Goal: Communication & Community: Share content

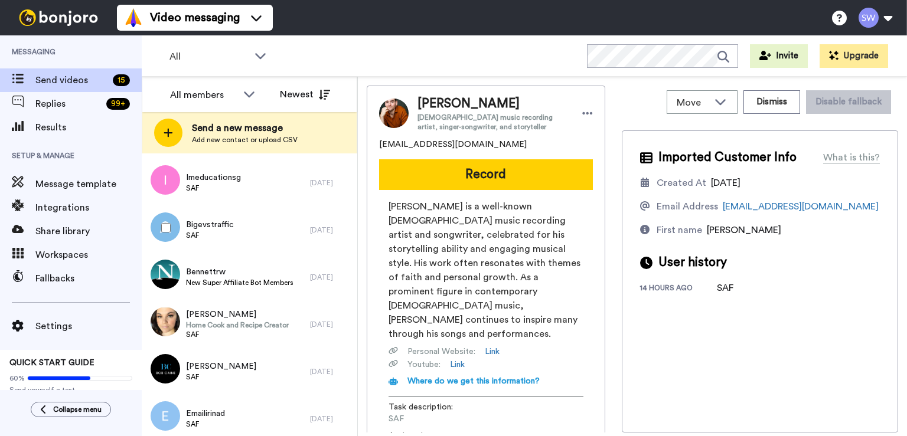
scroll to position [449, 0]
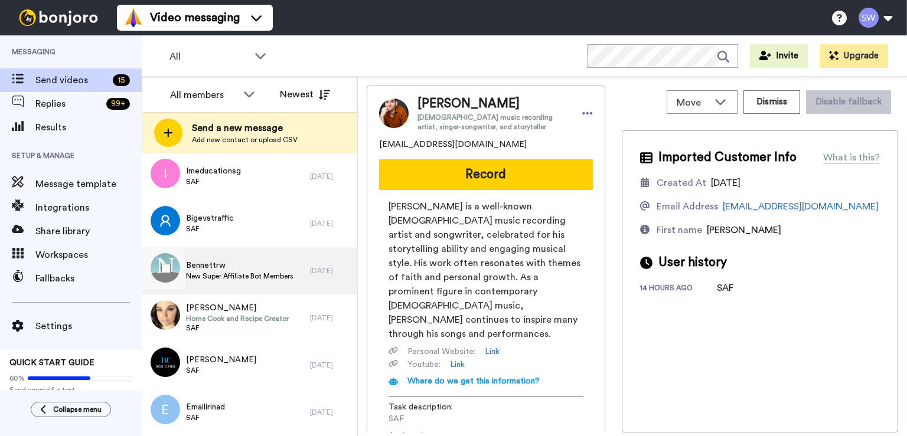
click at [249, 278] on span "New Super Affiliate Bot Members" at bounding box center [239, 276] width 107 height 9
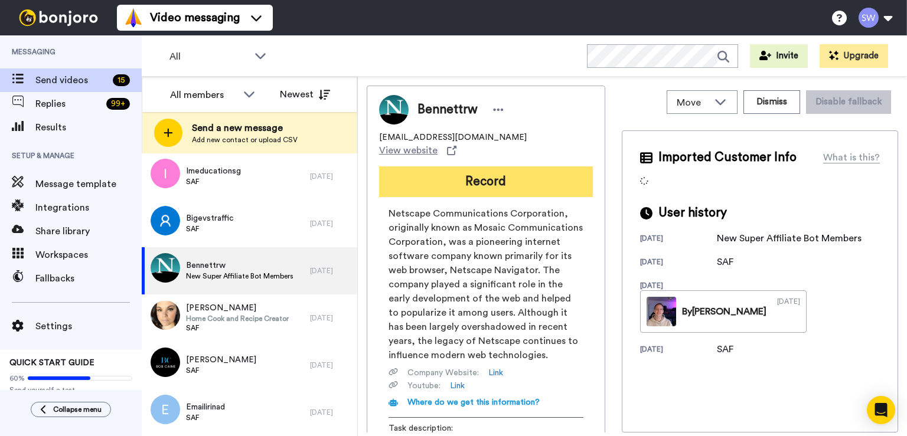
click at [490, 167] on button "Record" at bounding box center [486, 182] width 214 height 31
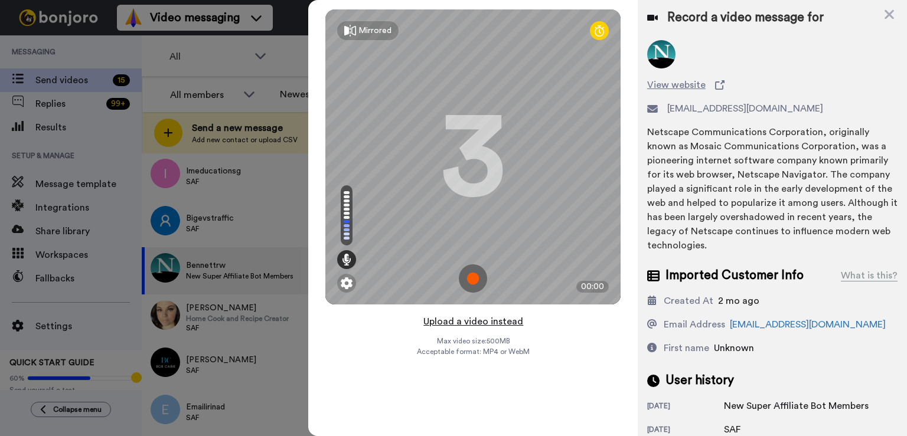
click at [483, 322] on button "Upload a video instead" at bounding box center [473, 321] width 107 height 15
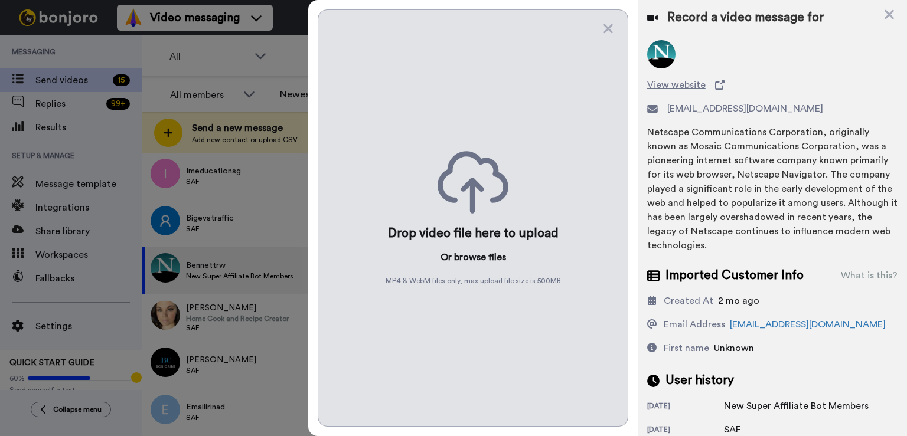
click at [475, 258] on button "browse" at bounding box center [470, 257] width 32 height 14
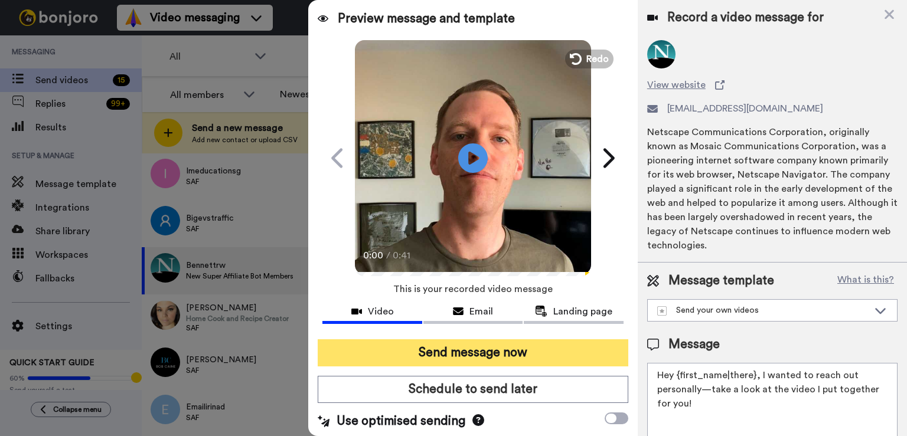
click at [496, 347] on button "Send message now" at bounding box center [473, 353] width 311 height 27
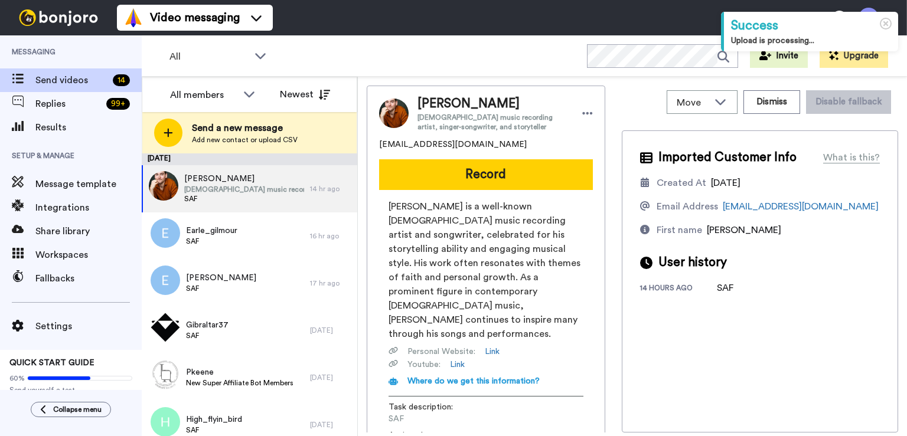
scroll to position [48, 0]
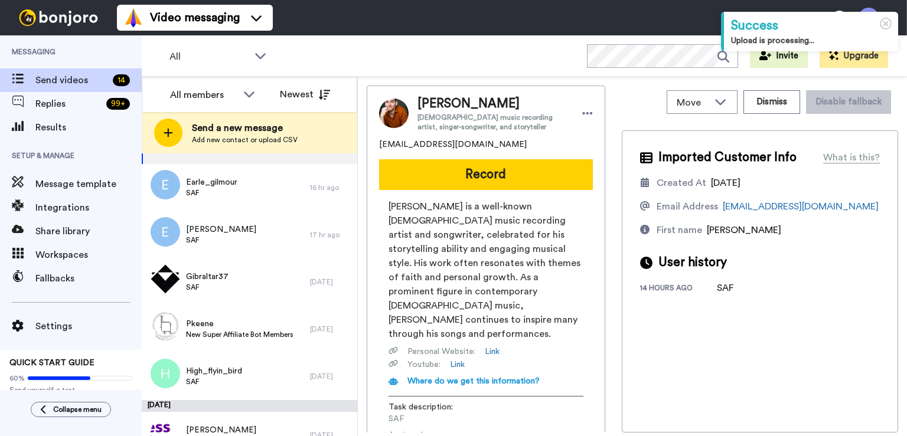
click at [252, 334] on span "New Super Affiliate Bot Members" at bounding box center [239, 334] width 107 height 9
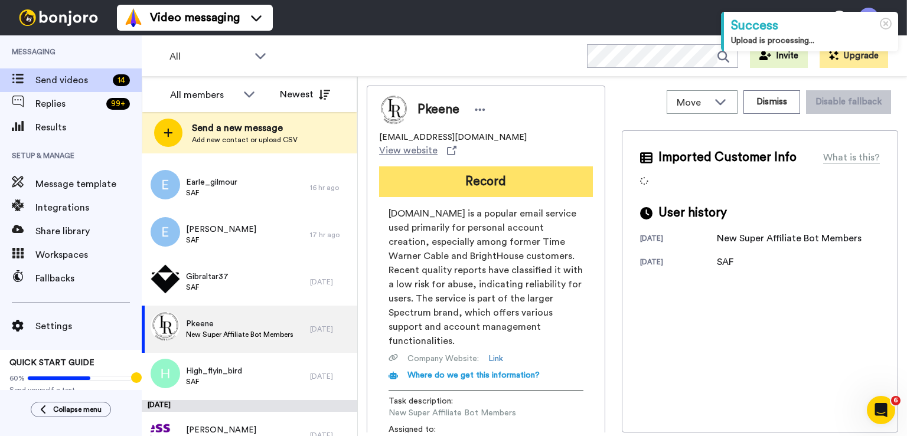
click at [512, 168] on button "Record" at bounding box center [486, 182] width 214 height 31
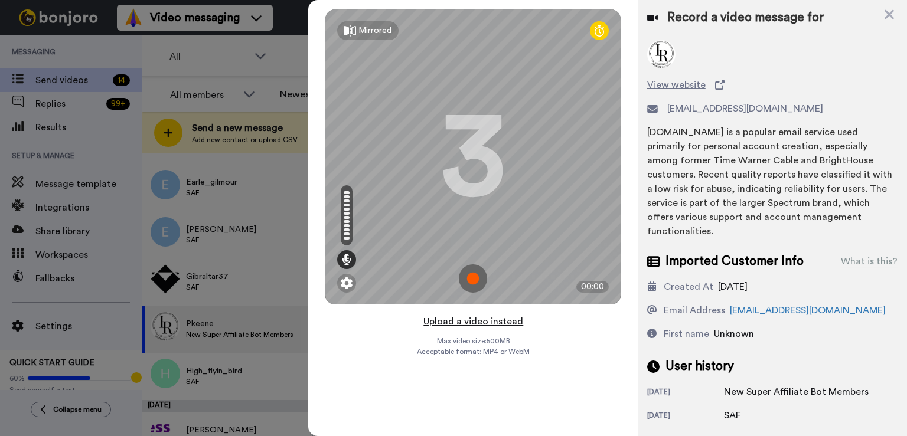
click at [502, 324] on button "Upload a video instead" at bounding box center [473, 321] width 107 height 15
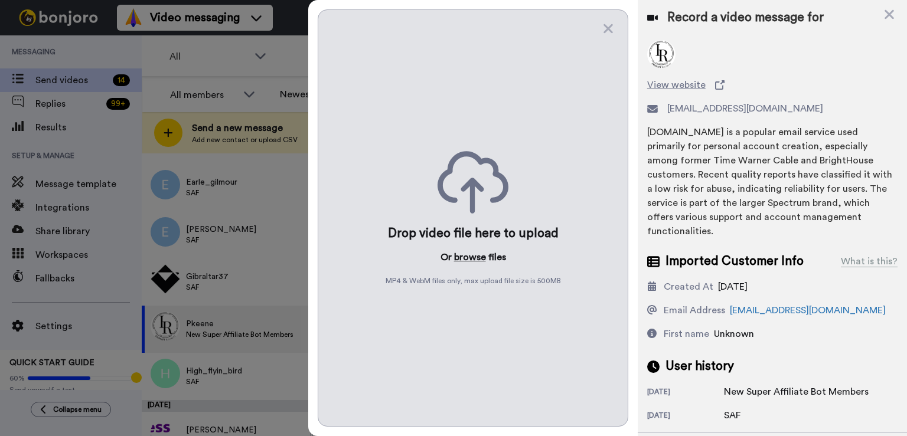
click at [471, 257] on button "browse" at bounding box center [470, 257] width 32 height 14
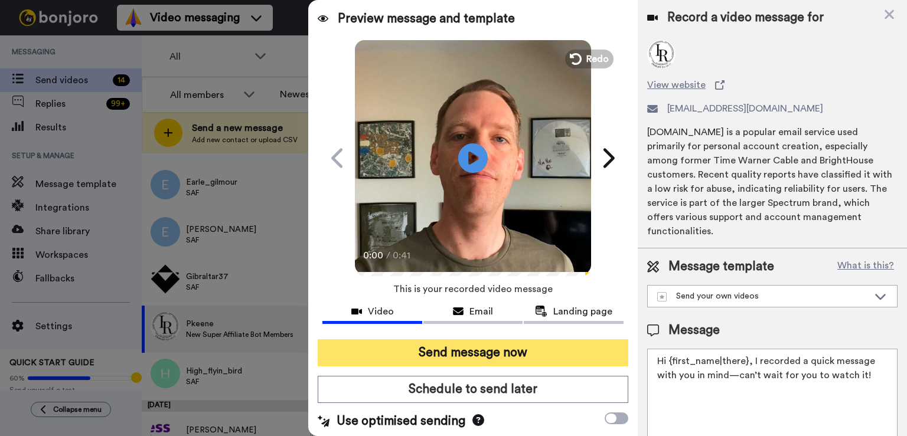
click at [501, 352] on button "Send message now" at bounding box center [473, 353] width 311 height 27
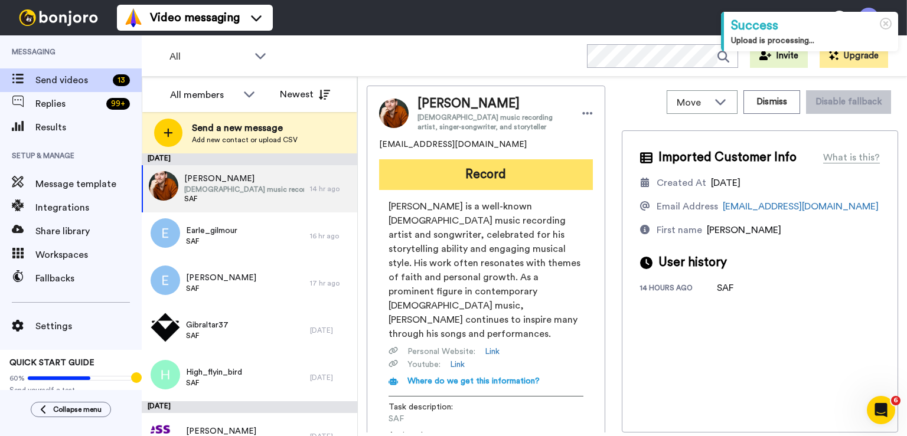
click at [449, 178] on button "Record" at bounding box center [486, 174] width 214 height 31
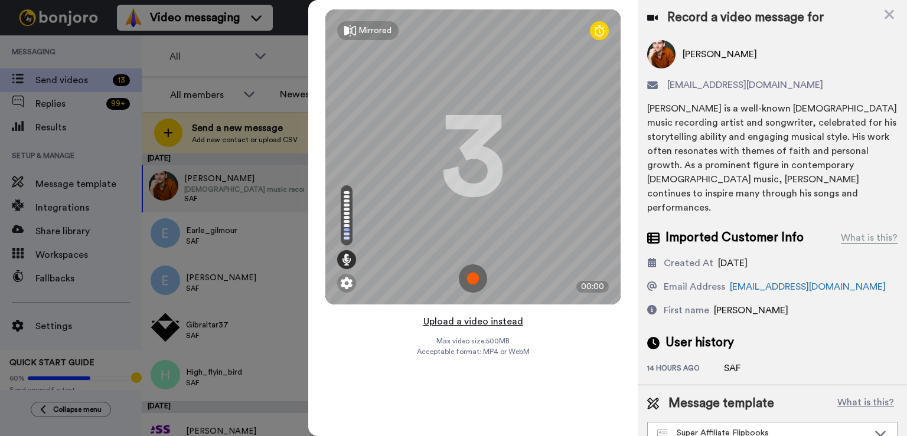
click at [497, 323] on button "Upload a video instead" at bounding box center [473, 321] width 107 height 15
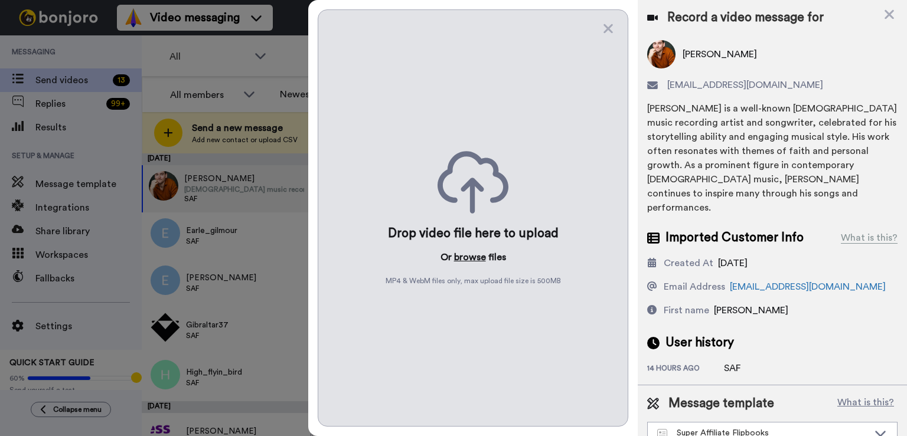
click at [469, 260] on button "browse" at bounding box center [470, 257] width 32 height 14
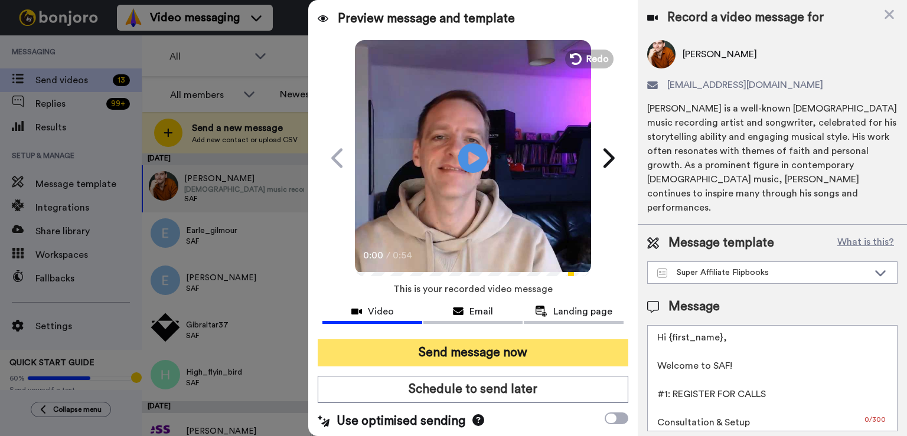
click at [504, 346] on button "Send message now" at bounding box center [473, 353] width 311 height 27
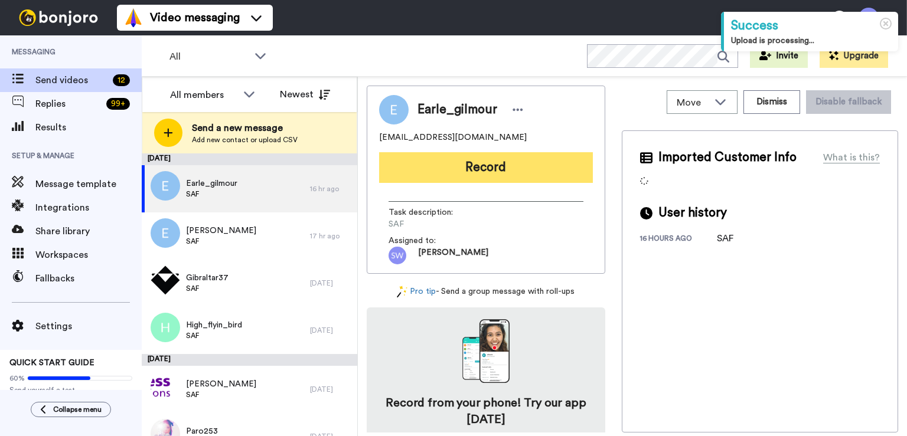
click at [483, 172] on button "Record" at bounding box center [486, 167] width 214 height 31
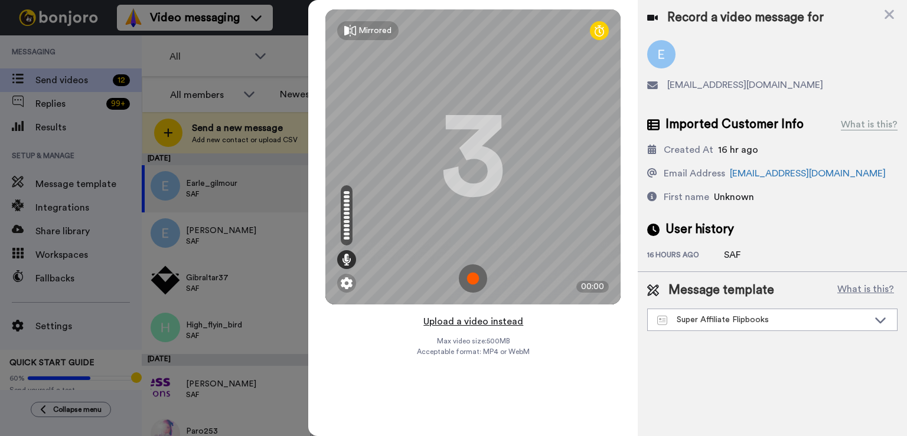
click at [476, 323] on button "Upload a video instead" at bounding box center [473, 321] width 107 height 15
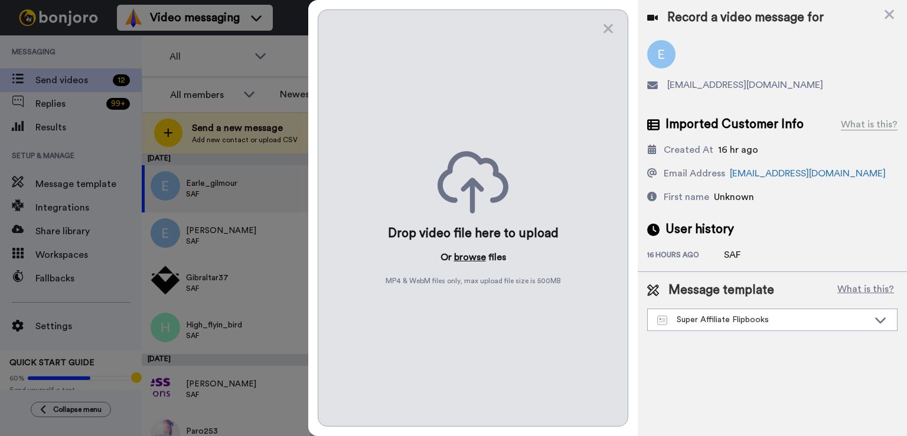
click at [474, 262] on button "browse" at bounding box center [470, 257] width 32 height 14
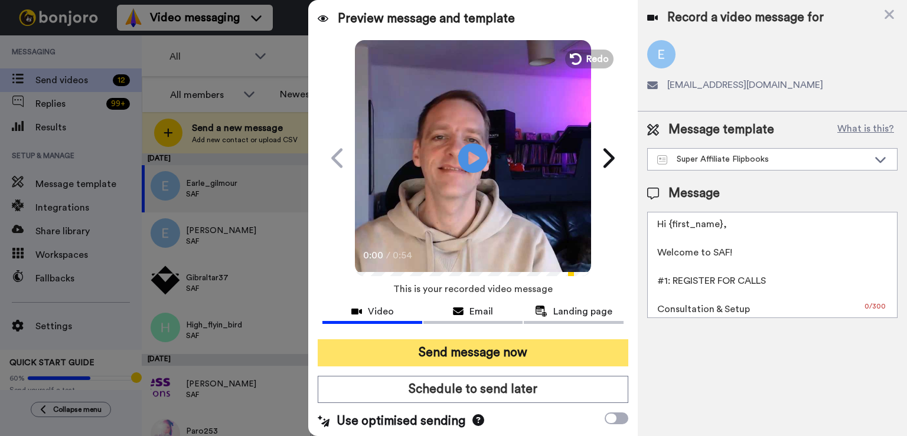
click at [466, 353] on button "Send message now" at bounding box center [473, 353] width 311 height 27
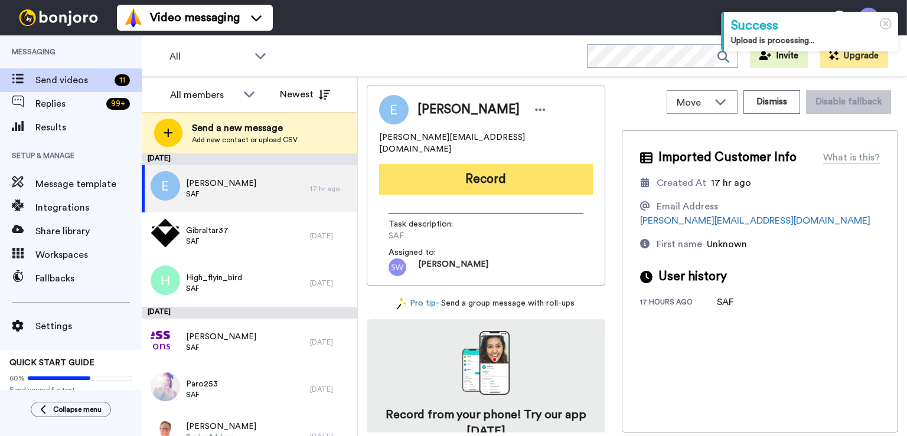
click at [503, 169] on button "Record" at bounding box center [486, 179] width 214 height 31
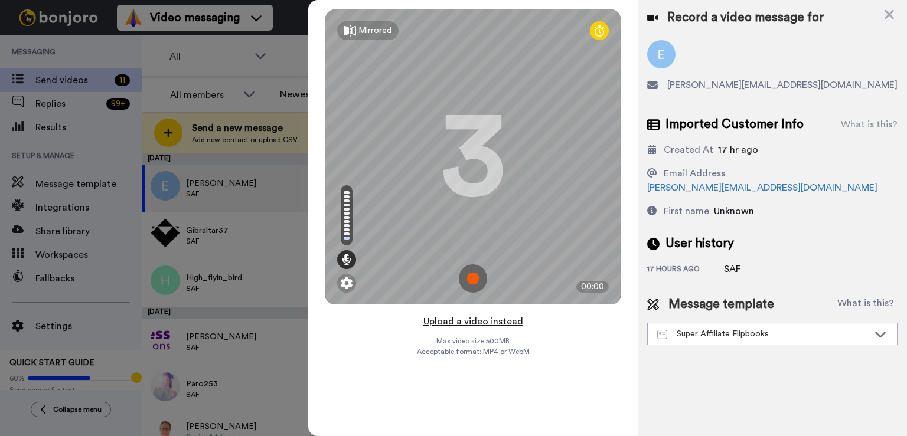
click at [486, 318] on button "Upload a video instead" at bounding box center [473, 321] width 107 height 15
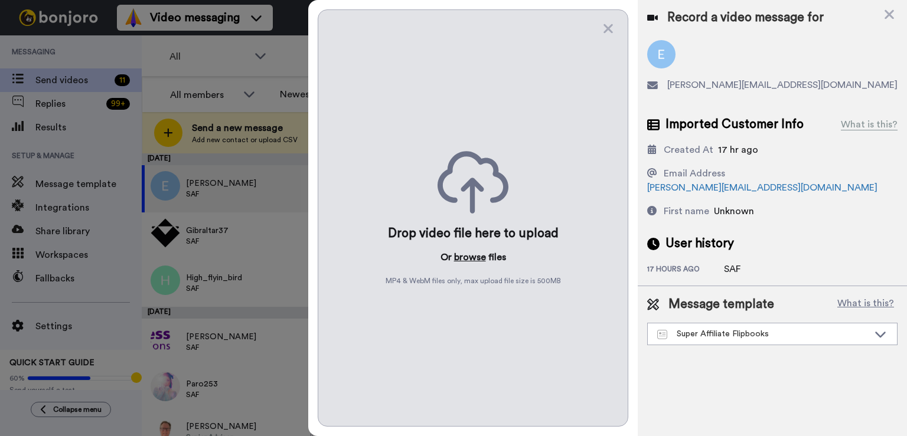
click at [466, 256] on button "browse" at bounding box center [470, 257] width 32 height 14
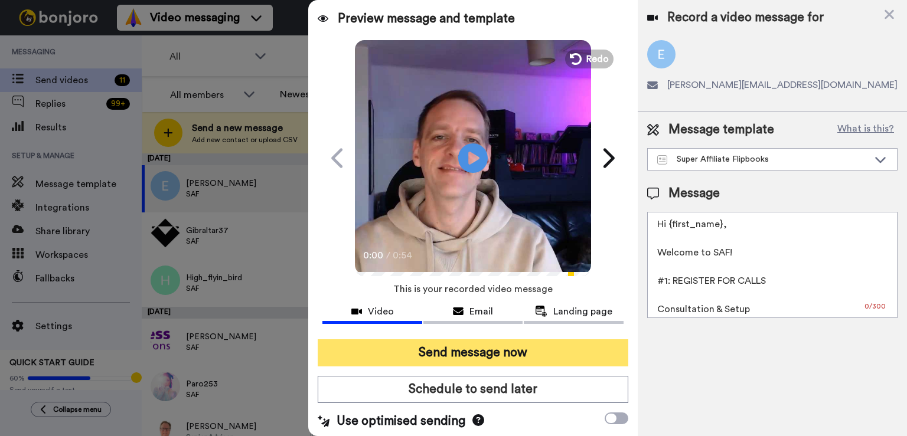
click at [469, 360] on button "Send message now" at bounding box center [473, 353] width 311 height 27
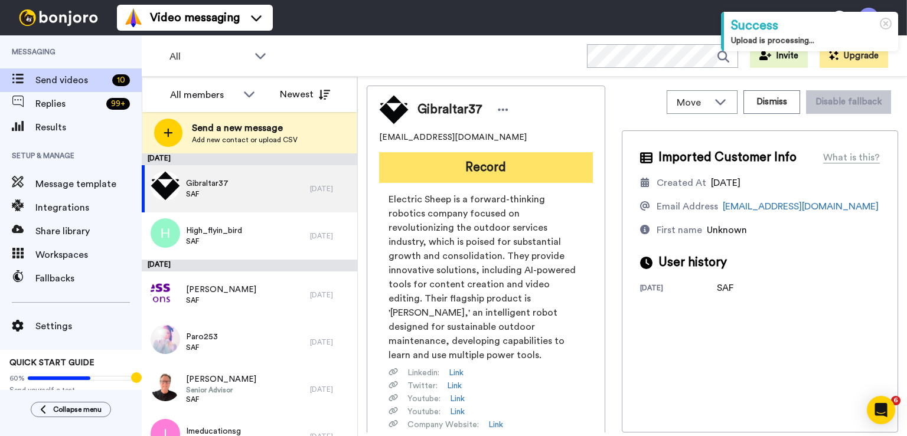
click at [488, 159] on button "Record" at bounding box center [486, 167] width 214 height 31
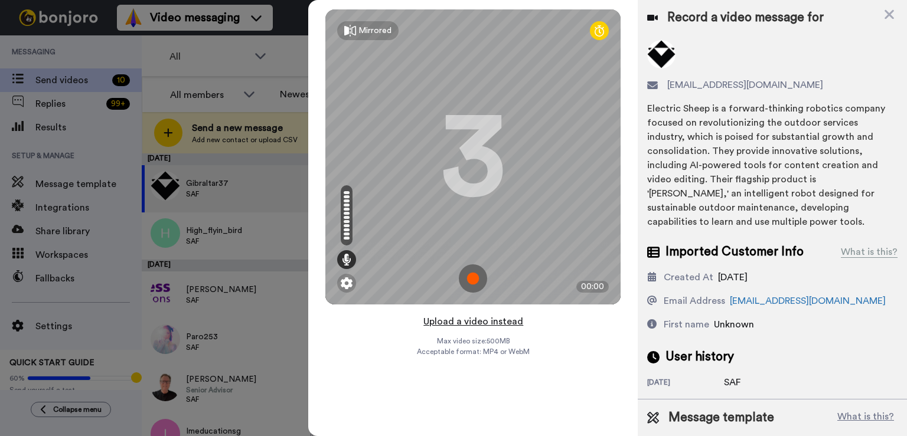
click at [493, 327] on button "Upload a video instead" at bounding box center [473, 321] width 107 height 15
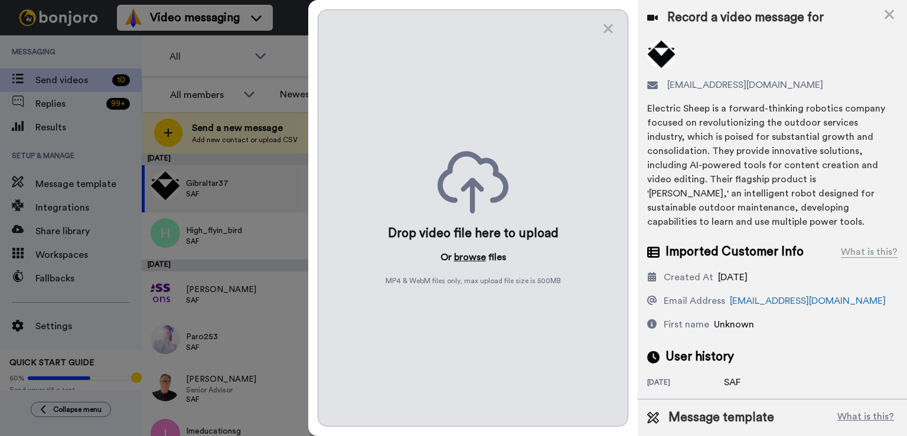
click at [475, 257] on button "browse" at bounding box center [470, 257] width 32 height 14
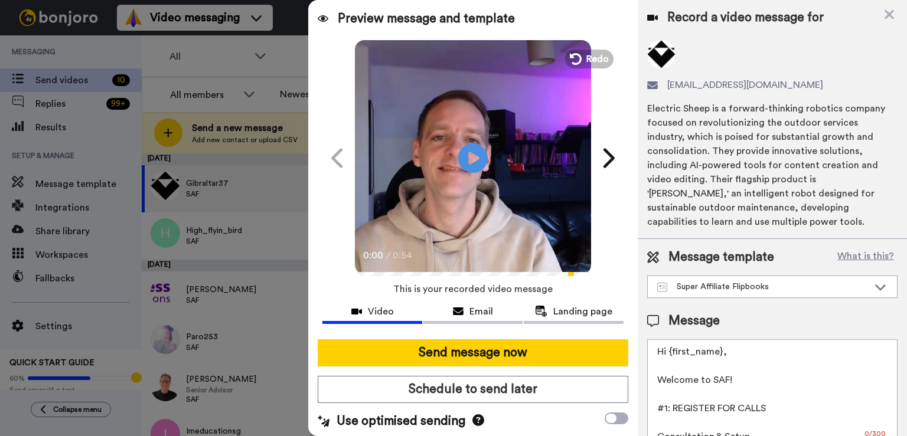
click at [475, 343] on button "Send message now" at bounding box center [473, 353] width 311 height 27
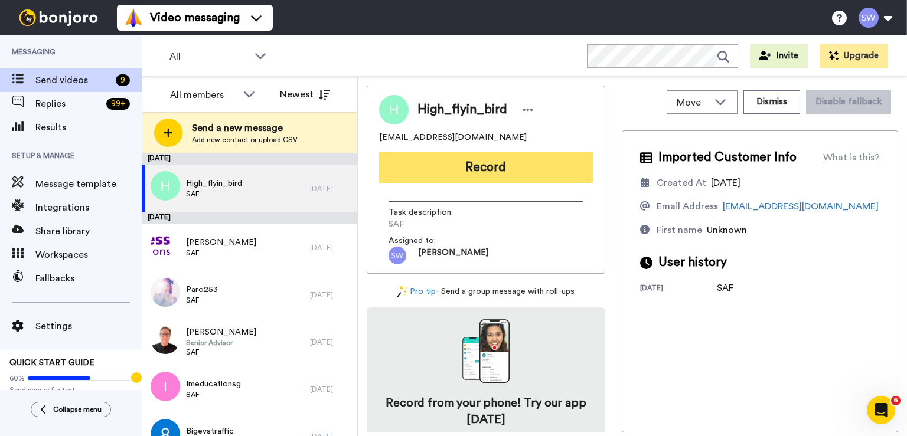
click at [500, 178] on button "Record" at bounding box center [486, 167] width 214 height 31
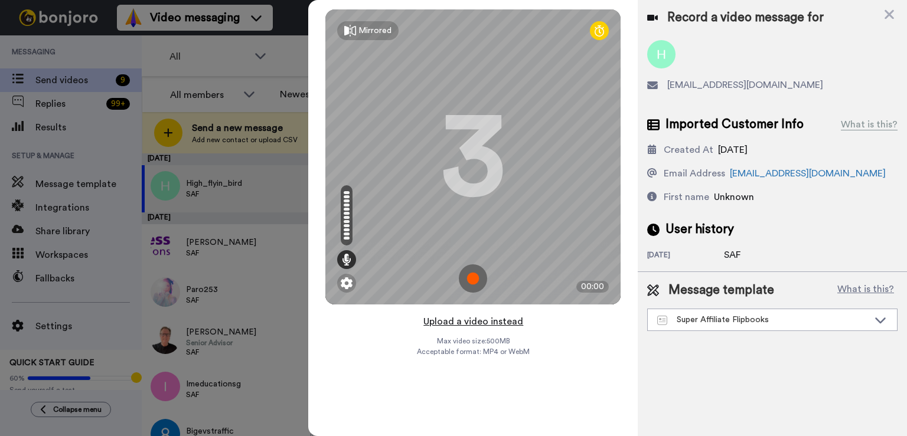
click at [491, 325] on button "Upload a video instead" at bounding box center [473, 321] width 107 height 15
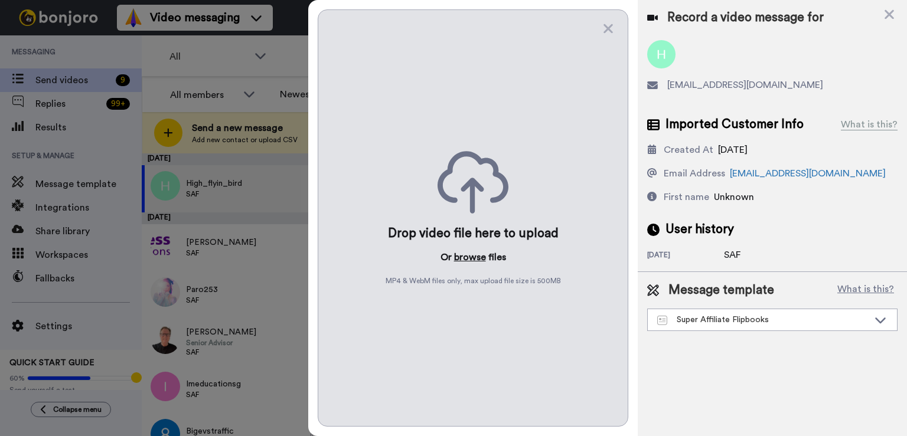
click at [480, 259] on button "browse" at bounding box center [470, 257] width 32 height 14
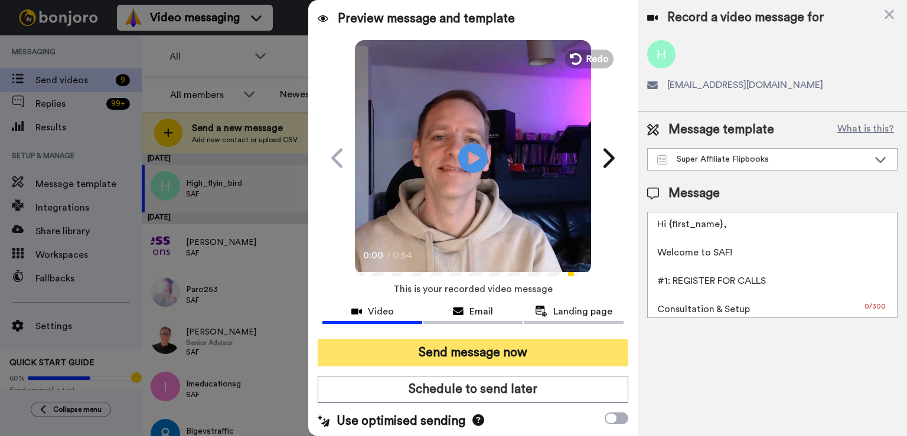
click at [513, 356] on button "Send message now" at bounding box center [473, 353] width 311 height 27
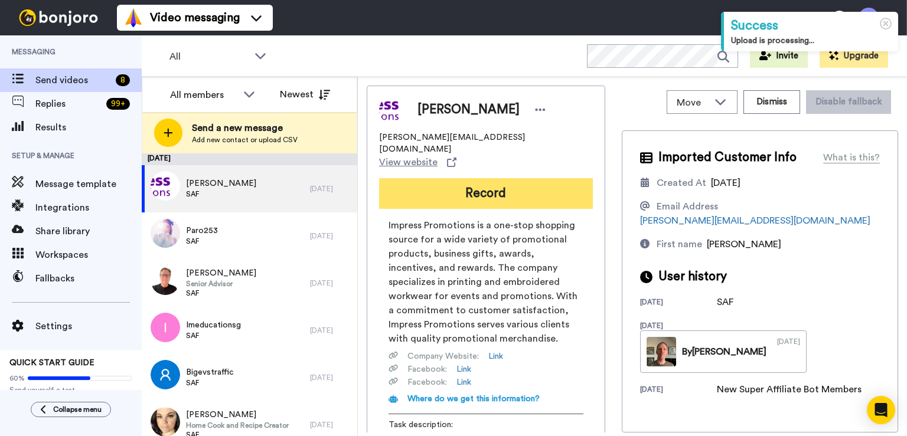
click at [504, 178] on button "Record" at bounding box center [486, 193] width 214 height 31
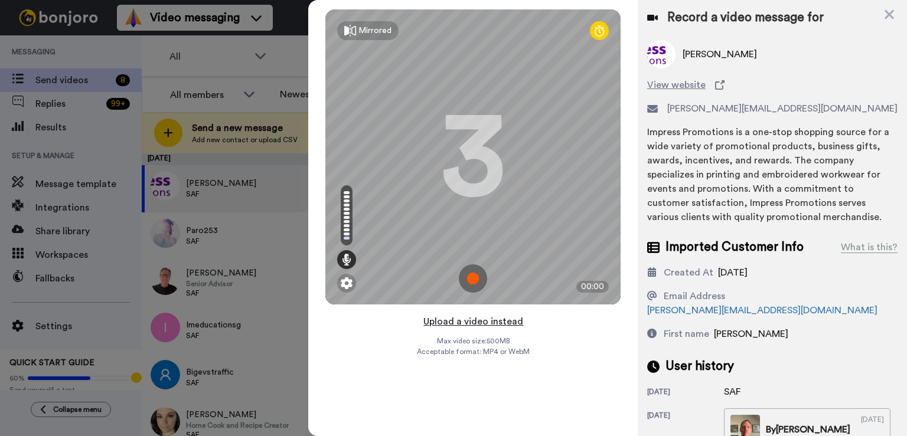
click at [457, 322] on button "Upload a video instead" at bounding box center [473, 321] width 107 height 15
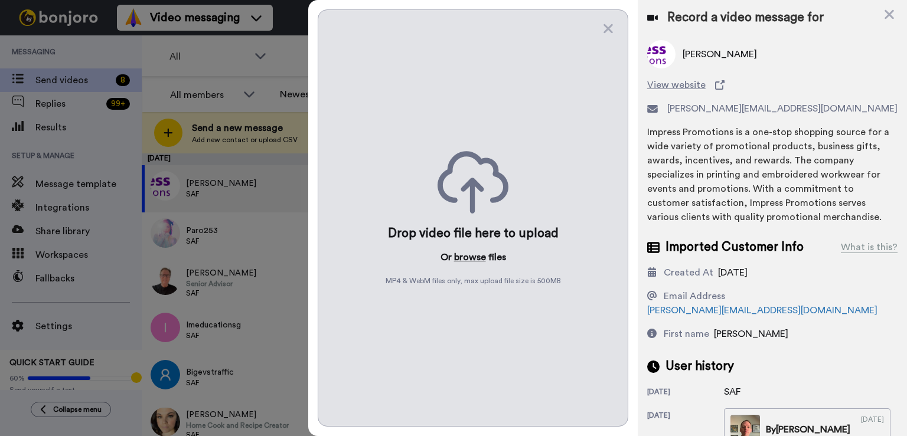
click at [467, 259] on button "browse" at bounding box center [470, 257] width 32 height 14
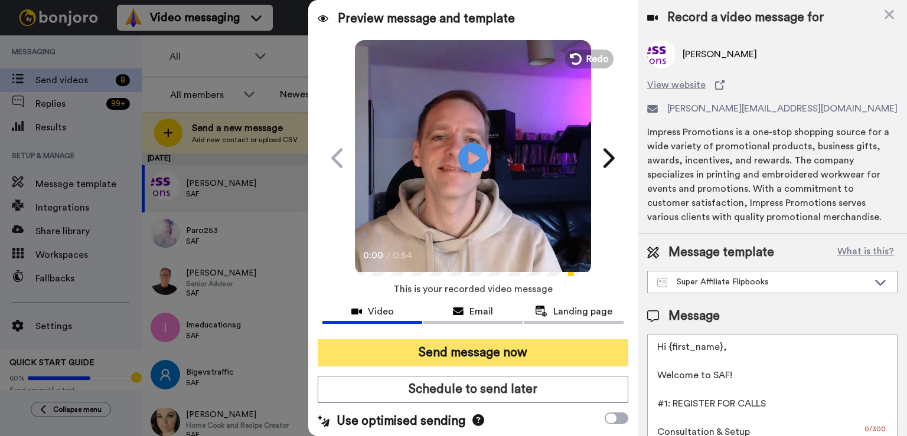
click at [493, 348] on button "Send message now" at bounding box center [473, 353] width 311 height 27
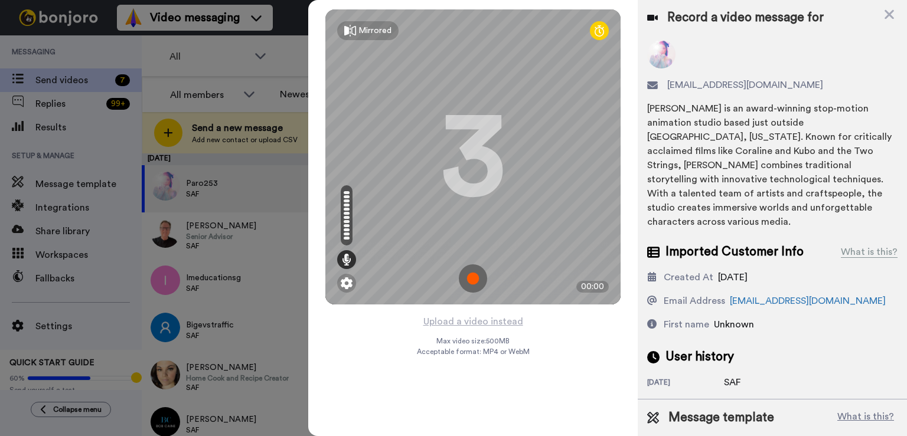
click at [483, 322] on button "Upload a video instead" at bounding box center [473, 321] width 107 height 15
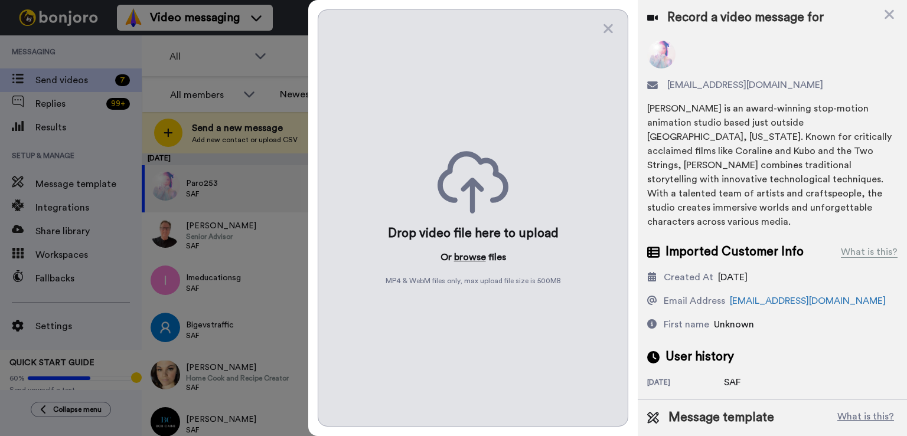
click at [467, 258] on button "browse" at bounding box center [470, 257] width 32 height 14
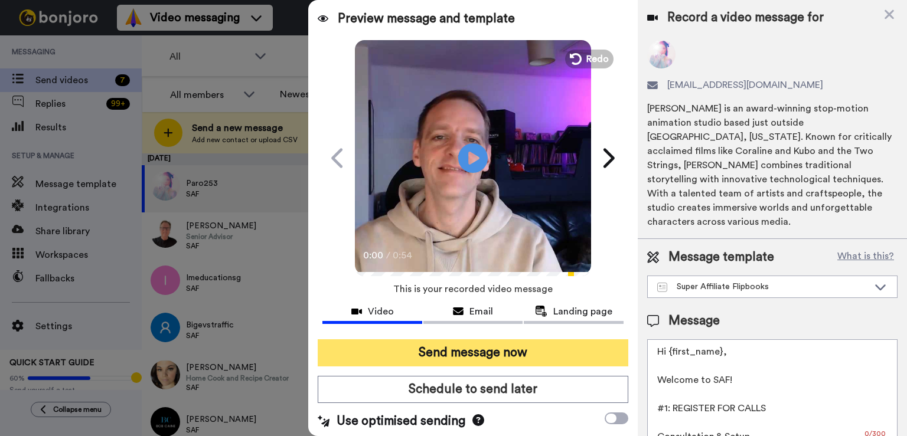
click at [504, 363] on button "Send message now" at bounding box center [473, 353] width 311 height 27
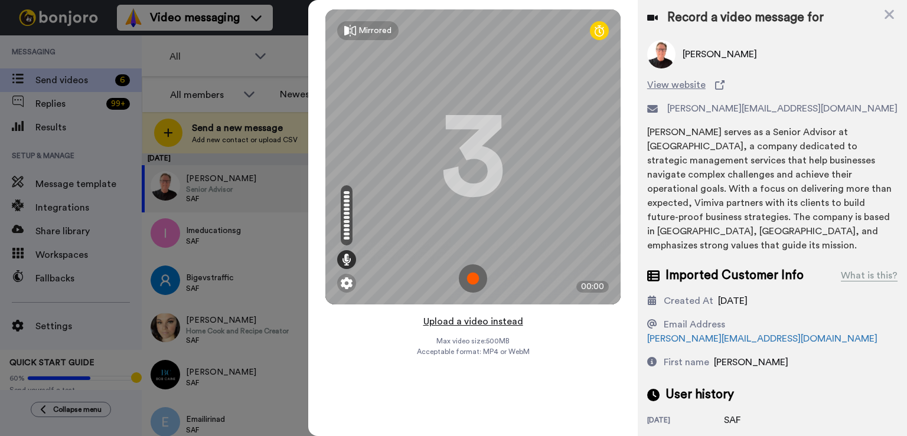
click at [493, 318] on button "Upload a video instead" at bounding box center [473, 321] width 107 height 15
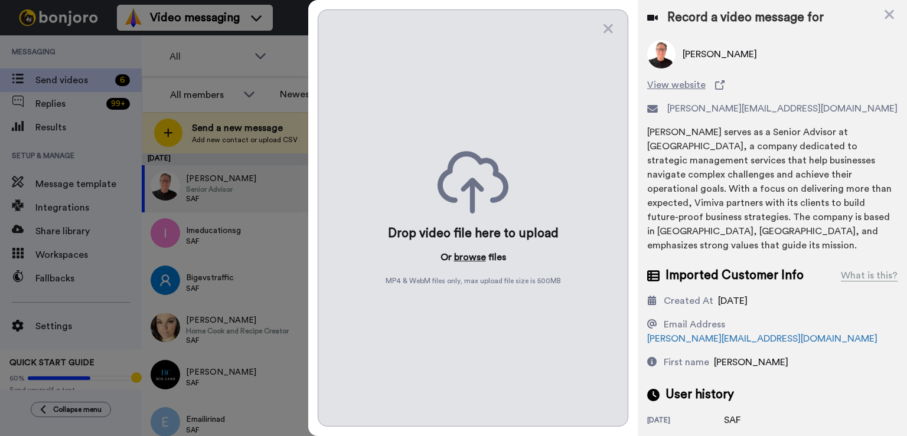
click at [462, 255] on button "browse" at bounding box center [470, 257] width 32 height 14
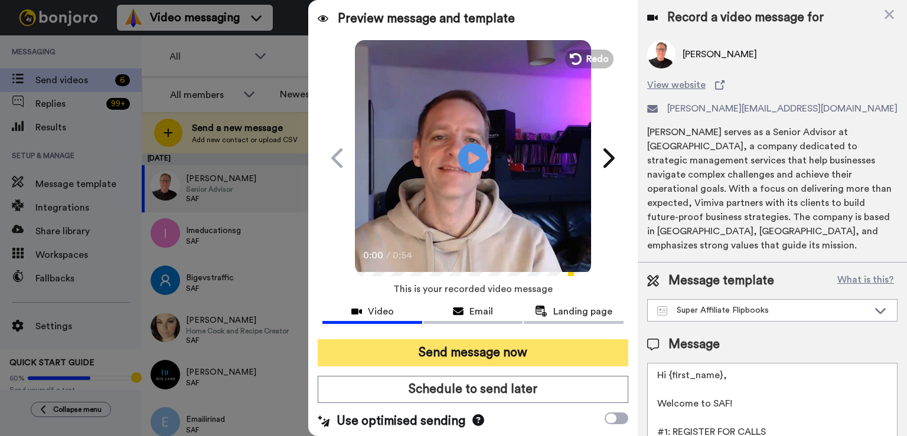
click at [477, 350] on button "Send message now" at bounding box center [473, 353] width 311 height 27
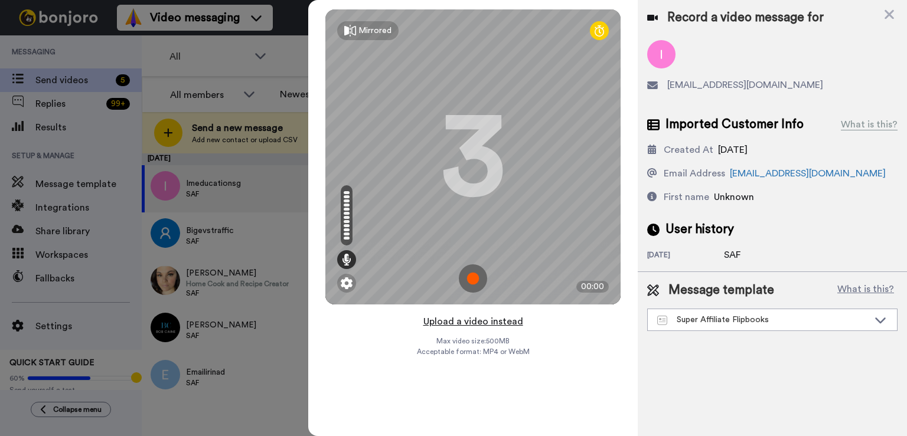
click at [488, 318] on button "Upload a video instead" at bounding box center [473, 321] width 107 height 15
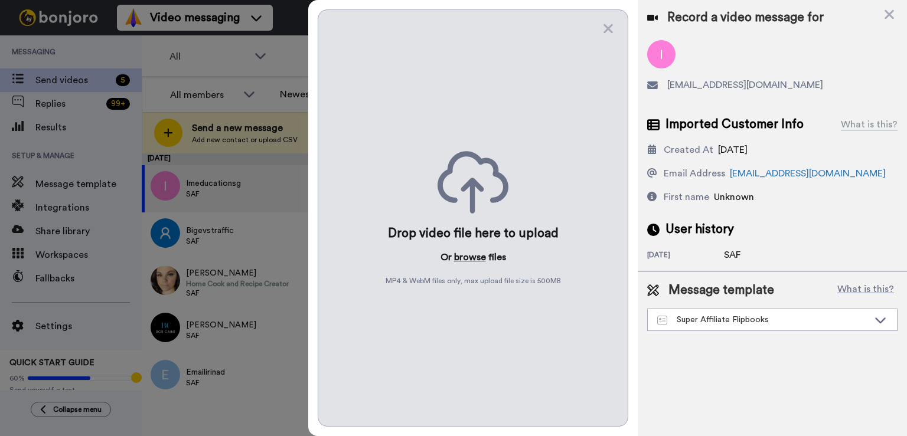
click at [487, 257] on p "Or browse files" at bounding box center [474, 257] width 66 height 14
click at [484, 257] on button "browse" at bounding box center [470, 257] width 32 height 14
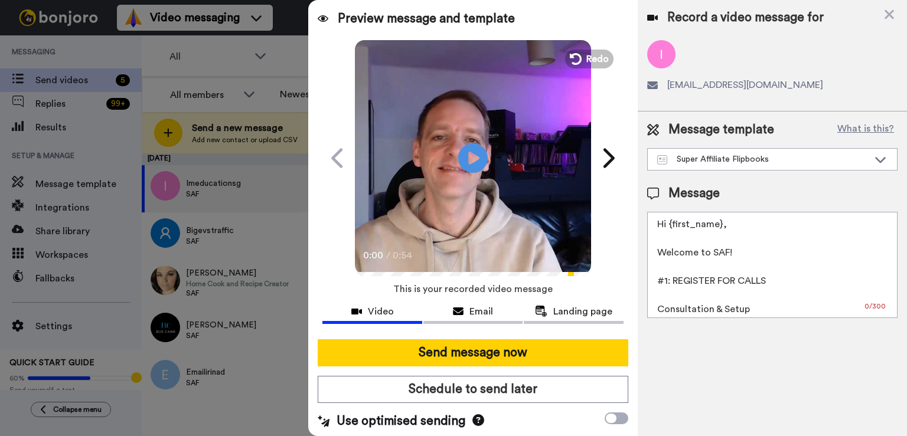
click at [471, 340] on button "Send message now" at bounding box center [473, 353] width 311 height 27
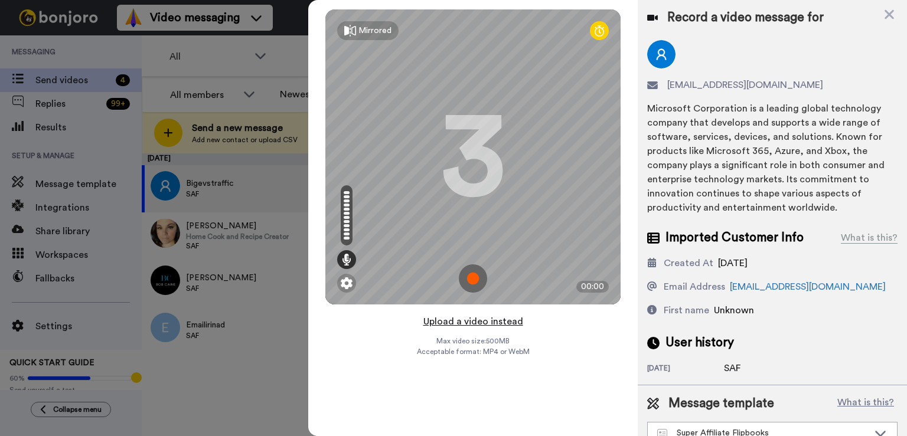
click at [499, 321] on button "Upload a video instead" at bounding box center [473, 321] width 107 height 15
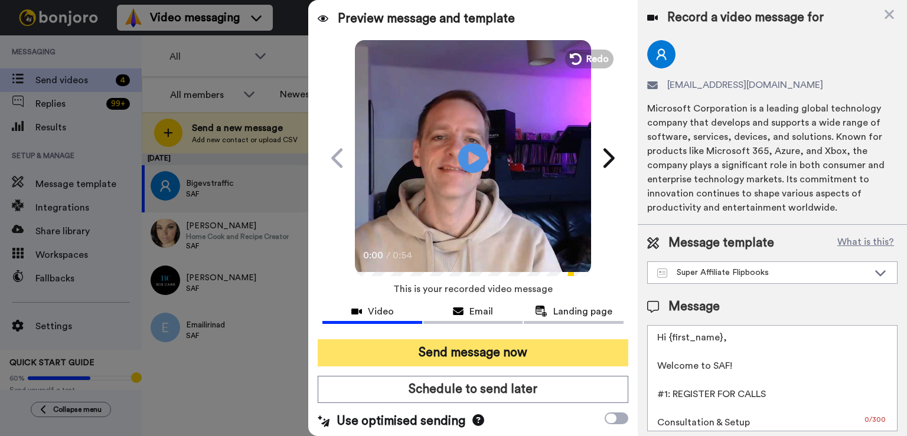
click at [507, 347] on button "Send message now" at bounding box center [473, 353] width 311 height 27
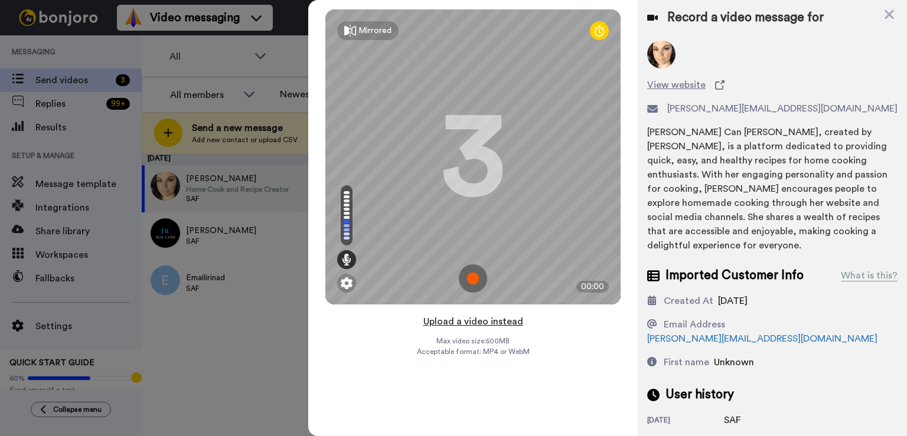
click at [493, 322] on button "Upload a video instead" at bounding box center [473, 321] width 107 height 15
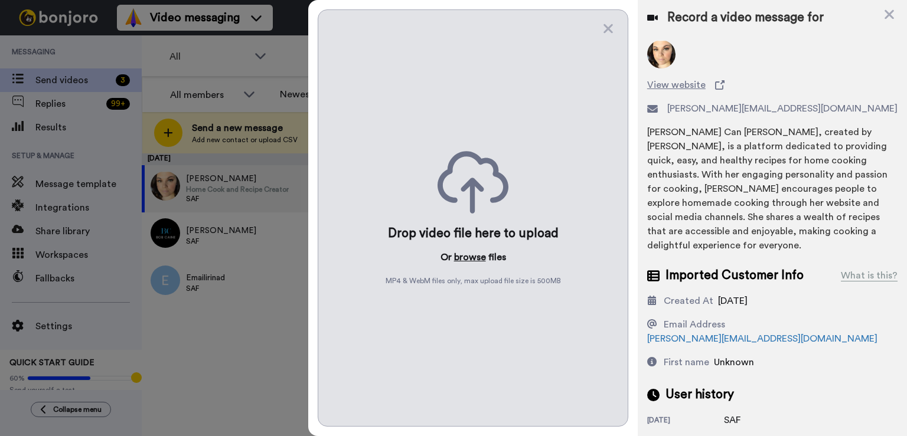
click at [467, 257] on button "browse" at bounding box center [470, 257] width 32 height 14
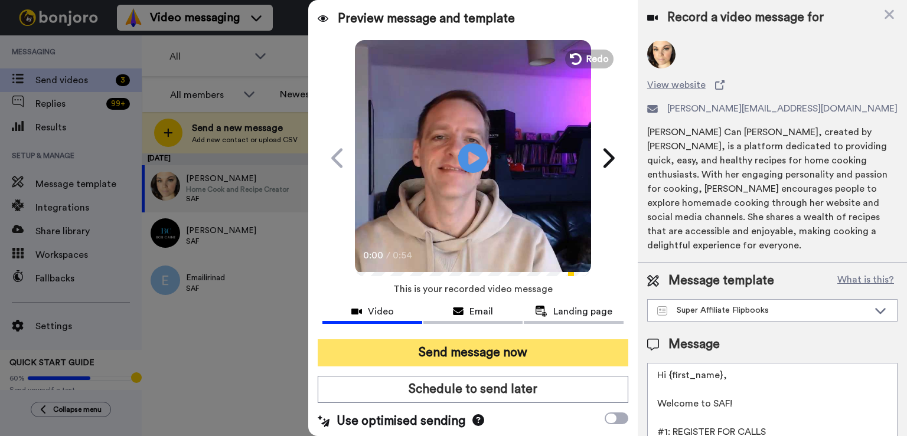
click at [478, 352] on button "Send message now" at bounding box center [473, 353] width 311 height 27
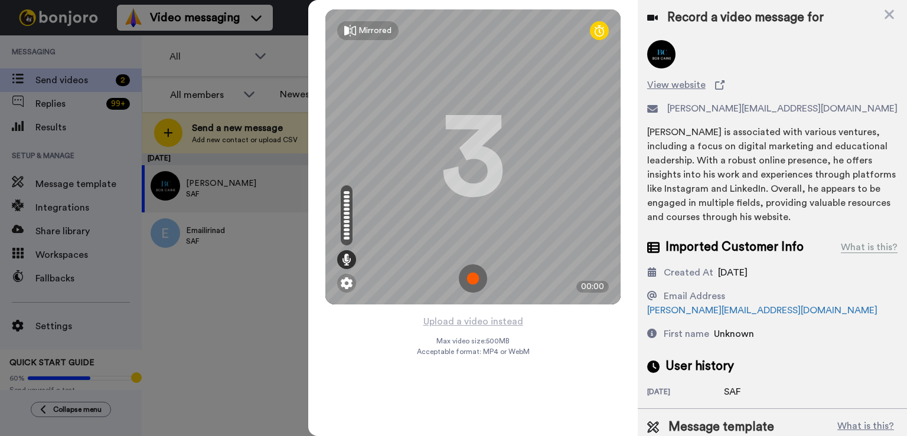
click at [467, 322] on button "Upload a video instead" at bounding box center [473, 321] width 107 height 15
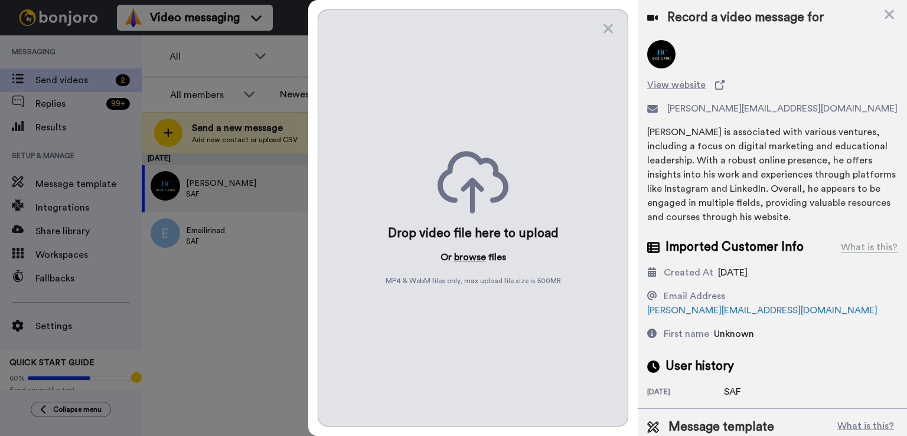
click at [477, 252] on button "browse" at bounding box center [470, 257] width 32 height 14
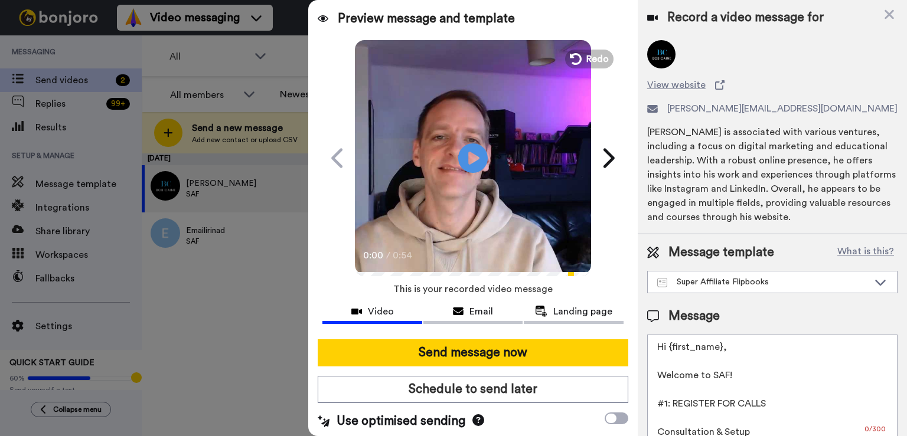
click at [477, 333] on div at bounding box center [472, 334] width 301 height 9
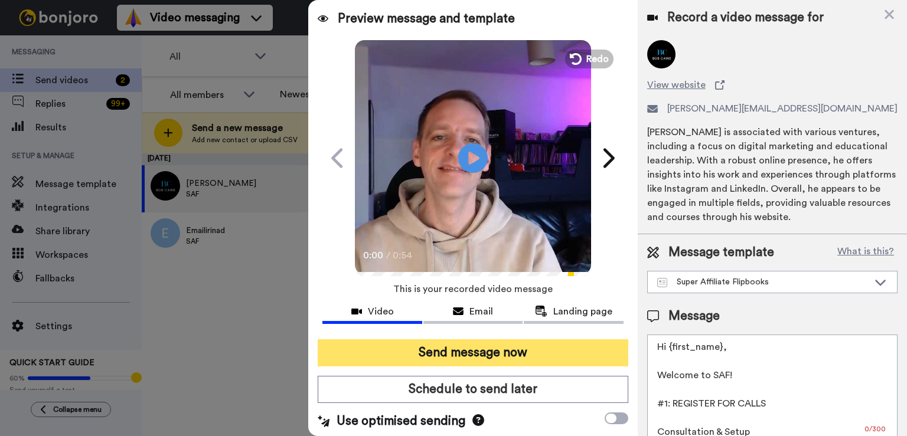
click at [473, 351] on button "Send message now" at bounding box center [473, 353] width 311 height 27
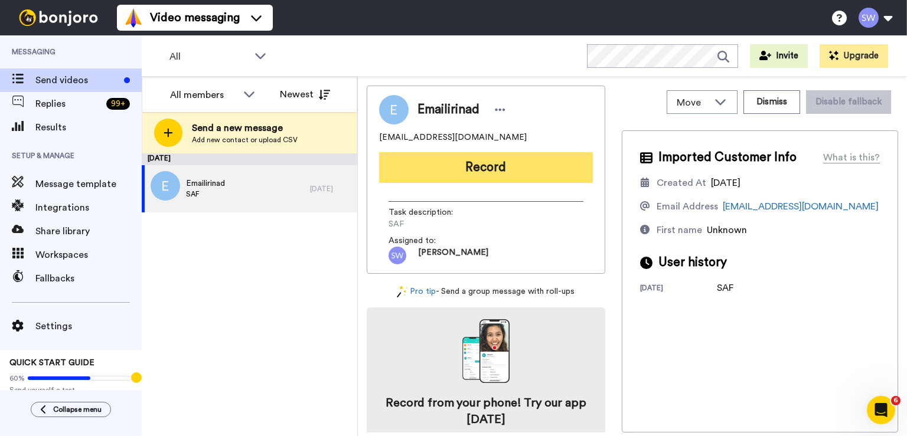
click at [528, 176] on button "Record" at bounding box center [486, 167] width 214 height 31
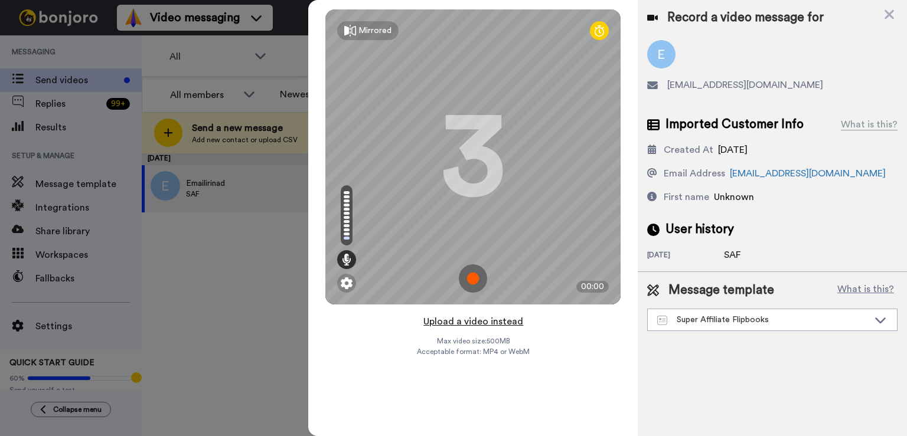
click at [475, 325] on button "Upload a video instead" at bounding box center [473, 321] width 107 height 15
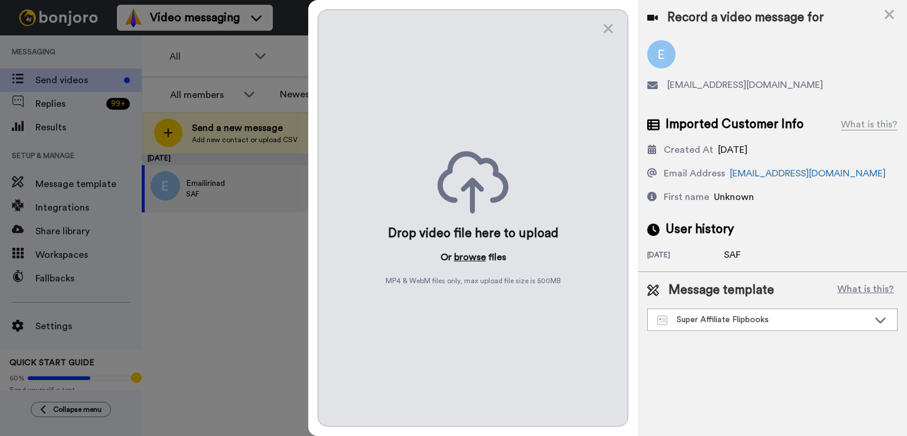
click at [480, 259] on button "browse" at bounding box center [470, 257] width 32 height 14
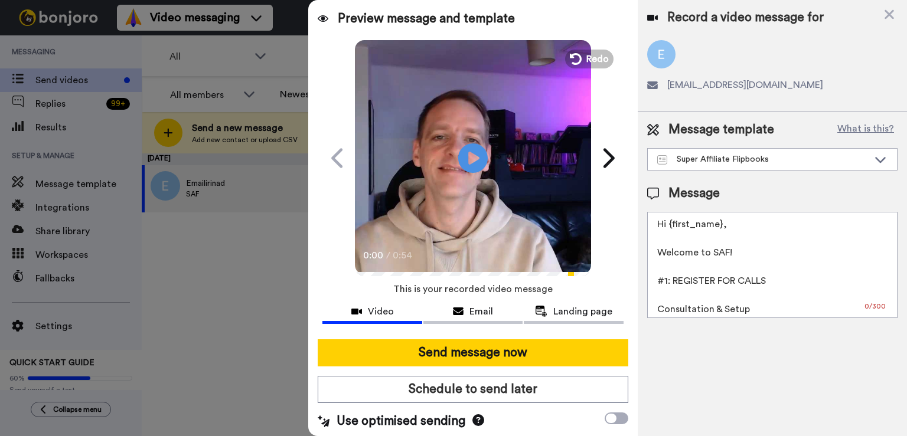
click at [478, 335] on div at bounding box center [472, 334] width 301 height 9
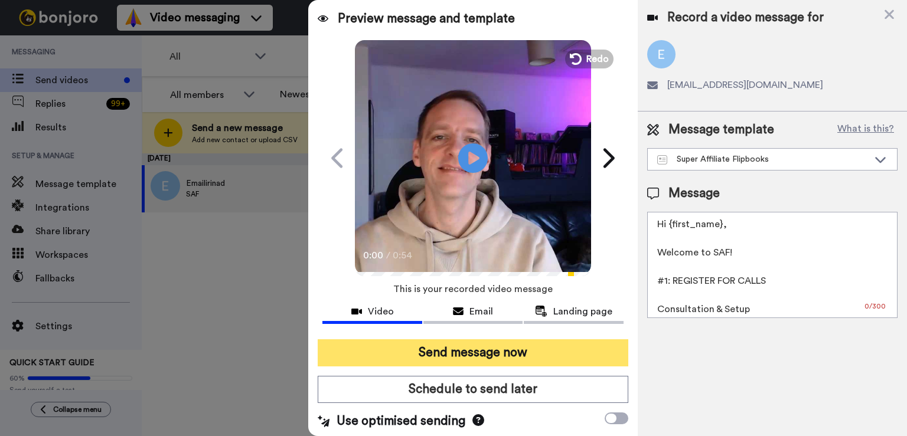
click at [478, 342] on button "Send message now" at bounding box center [473, 353] width 311 height 27
